Goal: Navigation & Orientation: Find specific page/section

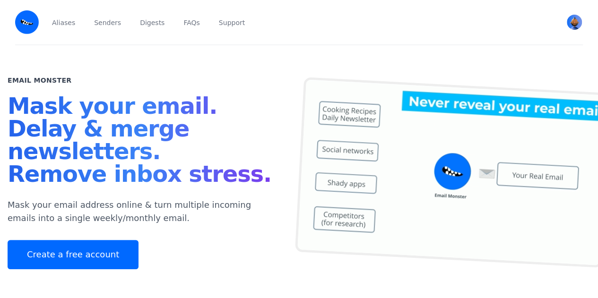
click at [156, 165] on h1 "Mask your email. Delay & merge newsletters. Remove inbox stress." at bounding box center [142, 142] width 269 height 95
click at [573, 22] on img "User menu" at bounding box center [574, 22] width 15 height 15
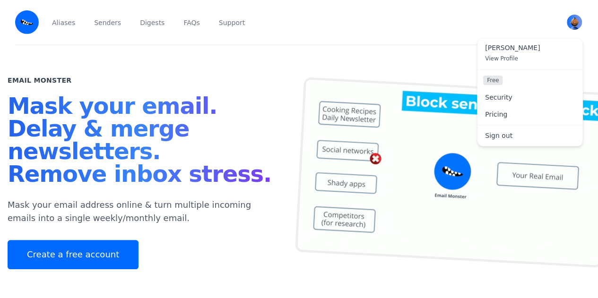
click at [26, 21] on img at bounding box center [27, 22] width 24 height 24
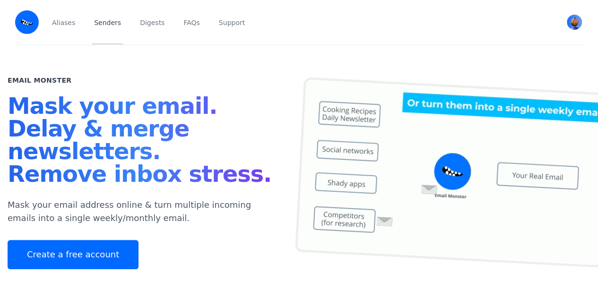
click at [94, 26] on link "Senders" at bounding box center [107, 22] width 31 height 44
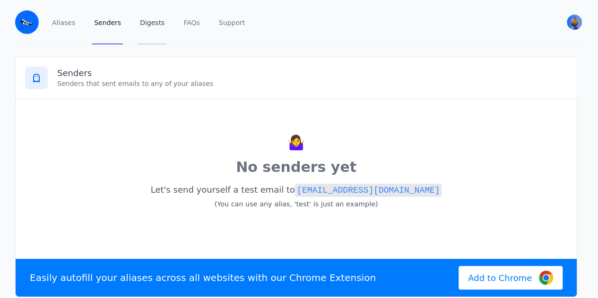
click at [142, 23] on link "Digests" at bounding box center [152, 22] width 28 height 44
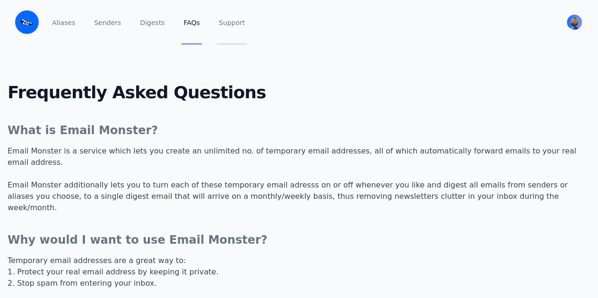
click at [226, 24] on link "Support" at bounding box center [232, 22] width 30 height 44
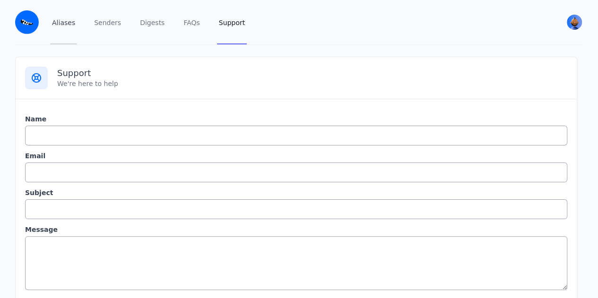
click at [61, 28] on link "Aliases" at bounding box center [63, 22] width 27 height 44
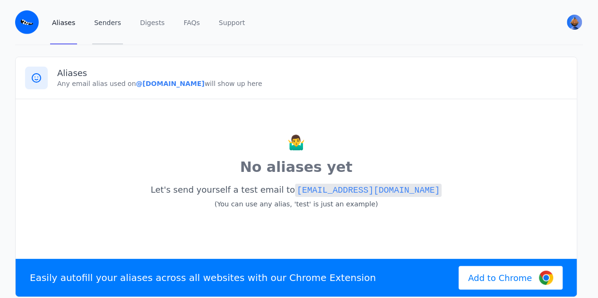
click at [100, 25] on link "Senders" at bounding box center [107, 22] width 31 height 44
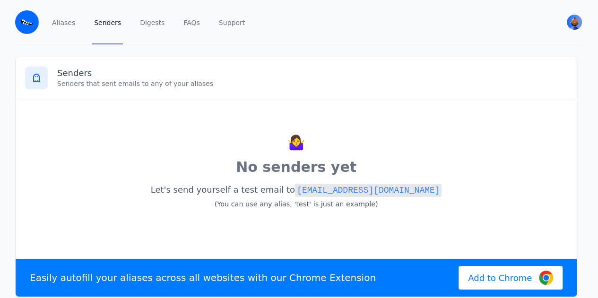
click at [22, 23] on img at bounding box center [27, 22] width 24 height 24
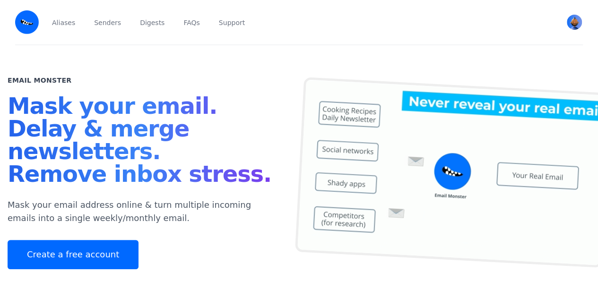
click at [462, 136] on img at bounding box center [452, 172] width 316 height 191
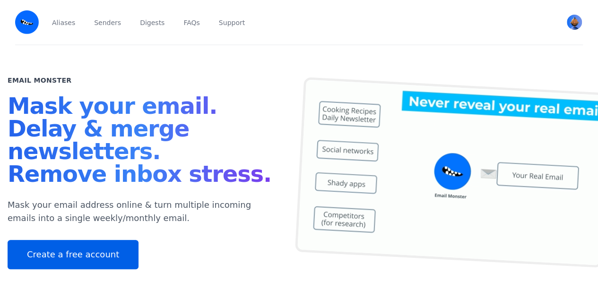
click at [51, 260] on link "Create a free account" at bounding box center [73, 254] width 131 height 29
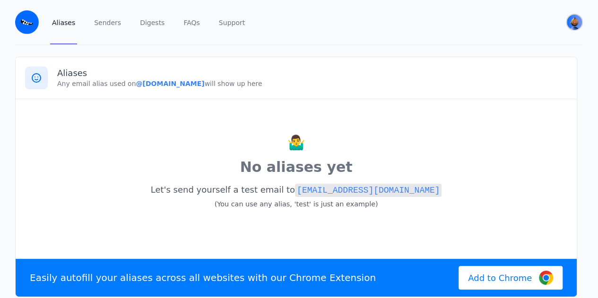
click at [578, 25] on img "User menu" at bounding box center [574, 22] width 15 height 15
click at [218, 182] on p "Let's send yourself a test email to [EMAIL_ADDRESS][DOMAIN_NAME] (You can use a…" at bounding box center [296, 196] width 542 height 31
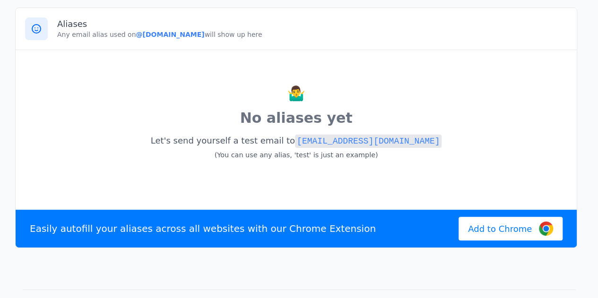
scroll to position [93, 0]
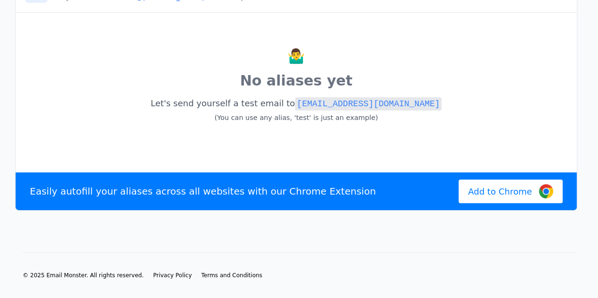
click at [492, 192] on span "Add to Chrome" at bounding box center [500, 191] width 64 height 13
click at [308, 97] on code "[EMAIL_ADDRESS][DOMAIN_NAME]" at bounding box center [368, 103] width 147 height 13
